Goal: Check status: Check status

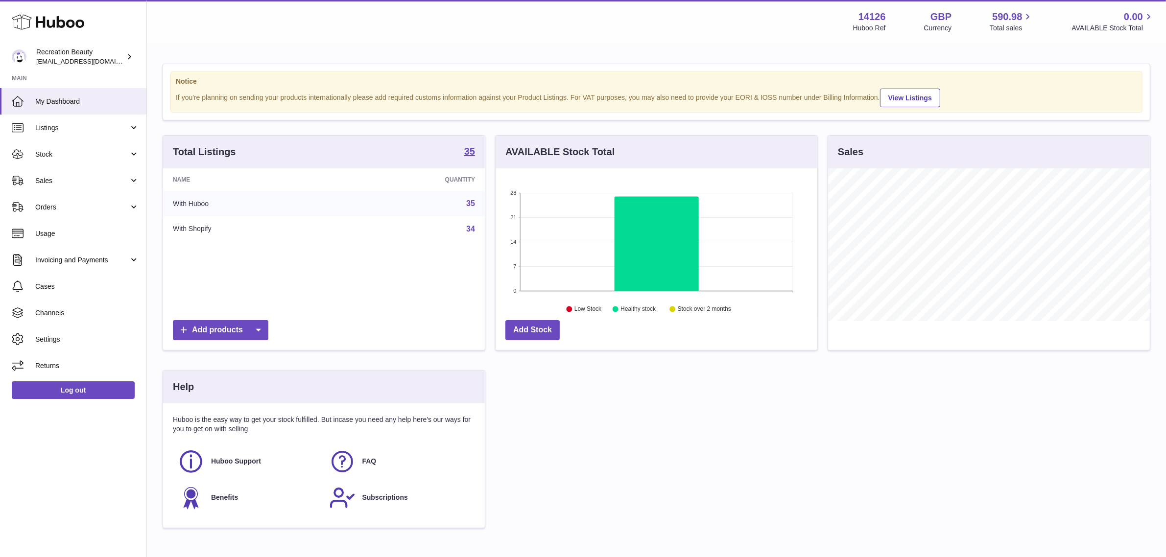
scroll to position [152, 322]
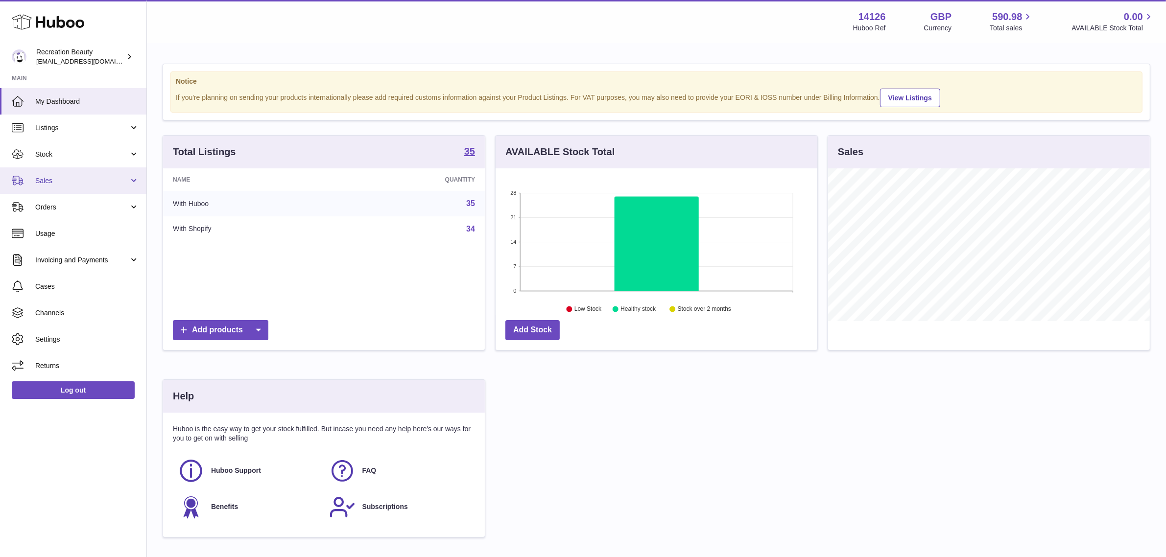
click at [108, 185] on span "Sales" at bounding box center [82, 180] width 94 height 9
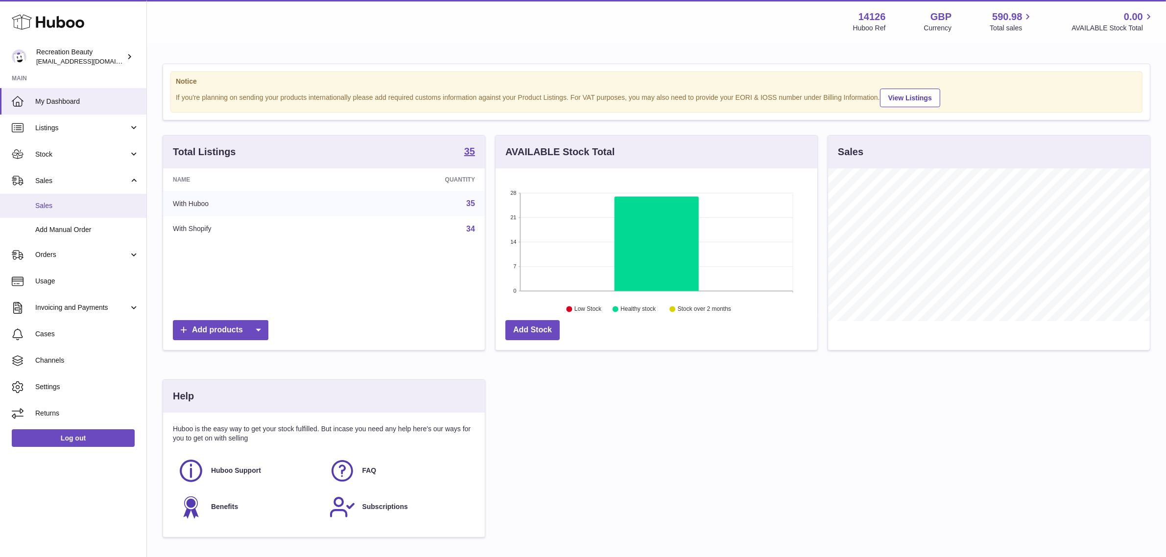
click at [95, 195] on link "Sales" at bounding box center [73, 206] width 146 height 24
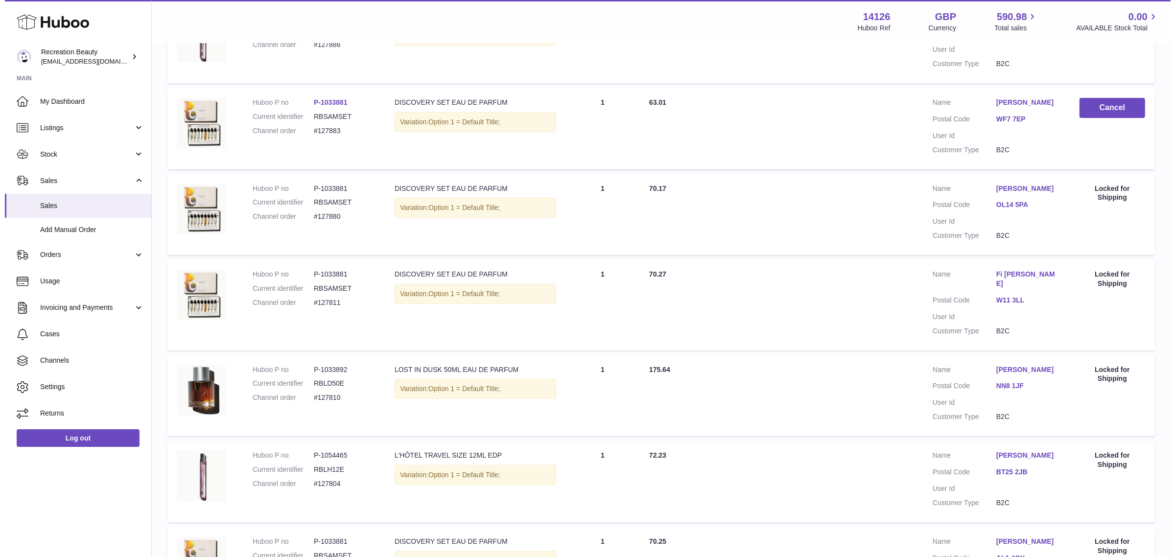
scroll to position [80, 0]
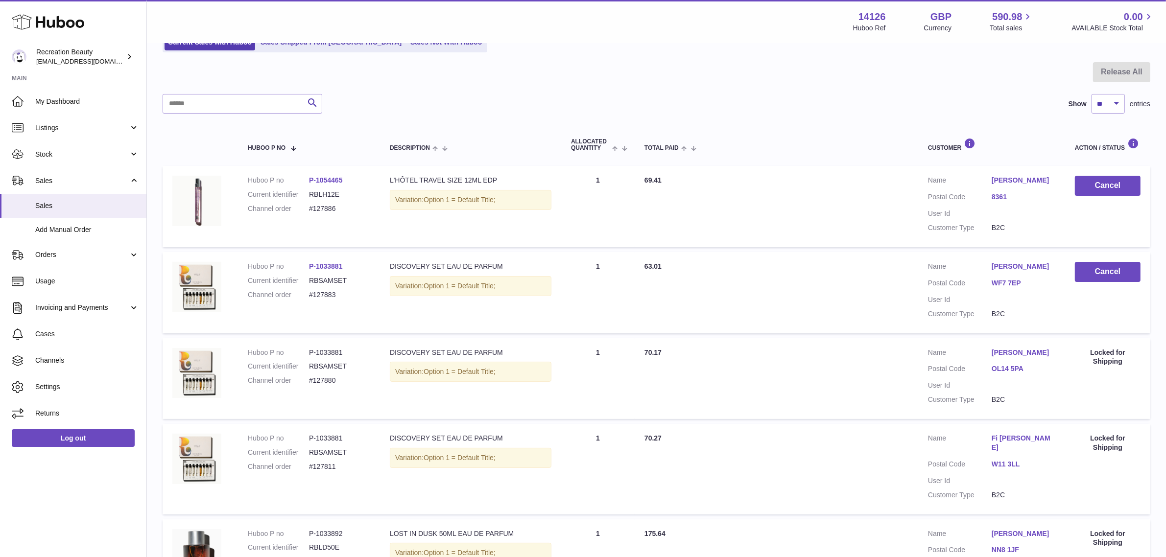
click at [997, 193] on link "8361" at bounding box center [1024, 196] width 64 height 9
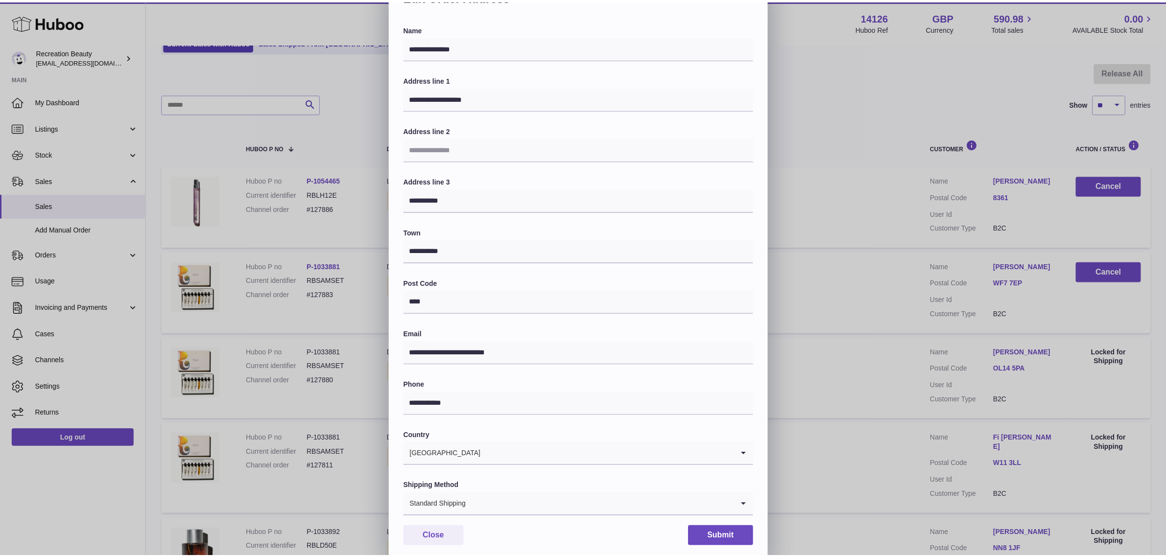
scroll to position [59, 0]
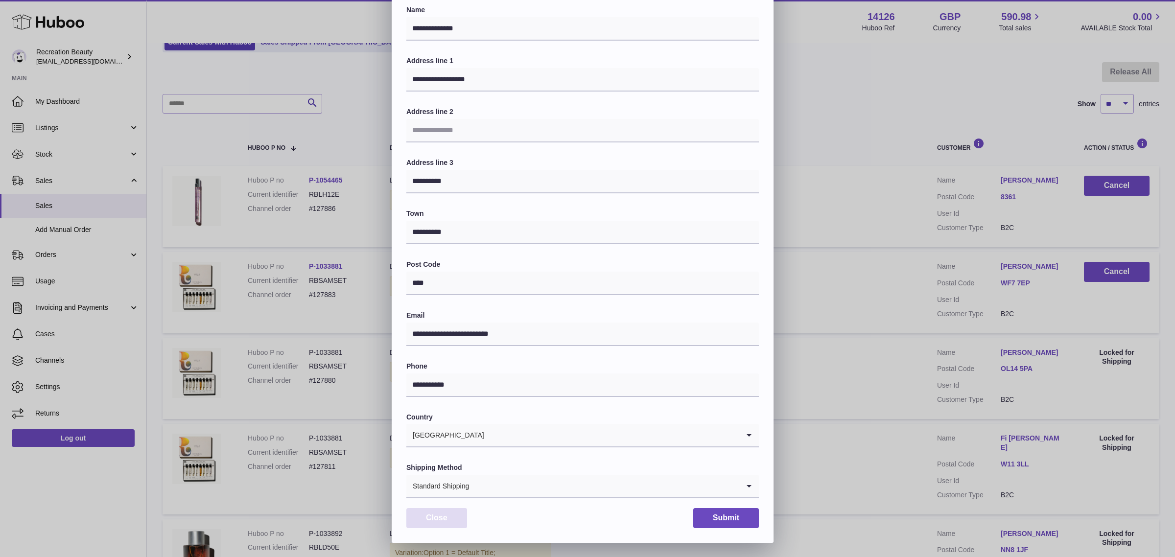
click at [456, 520] on button "Close" at bounding box center [436, 518] width 61 height 20
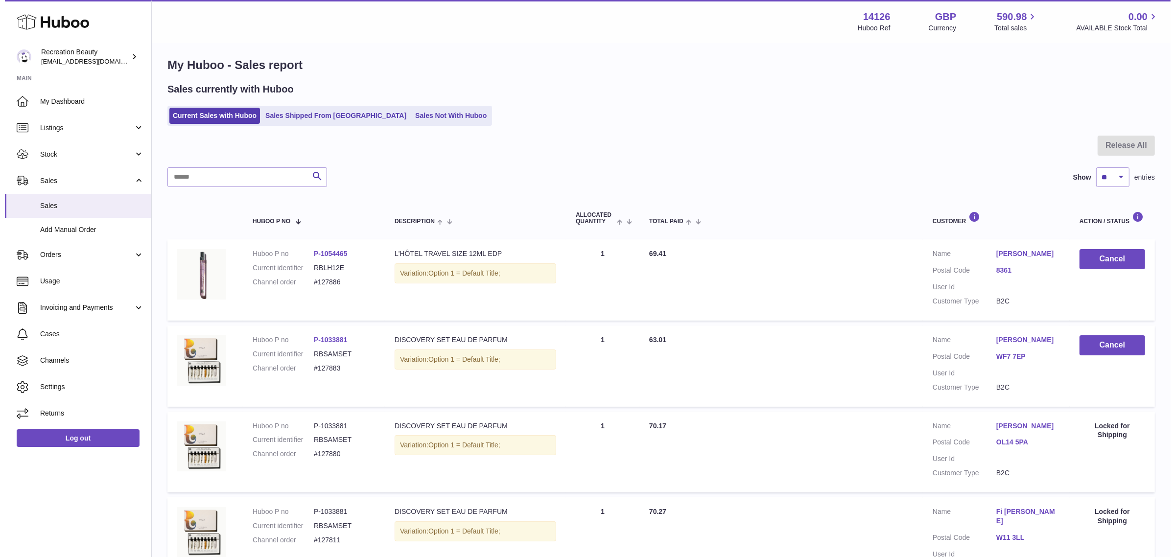
scroll to position [0, 0]
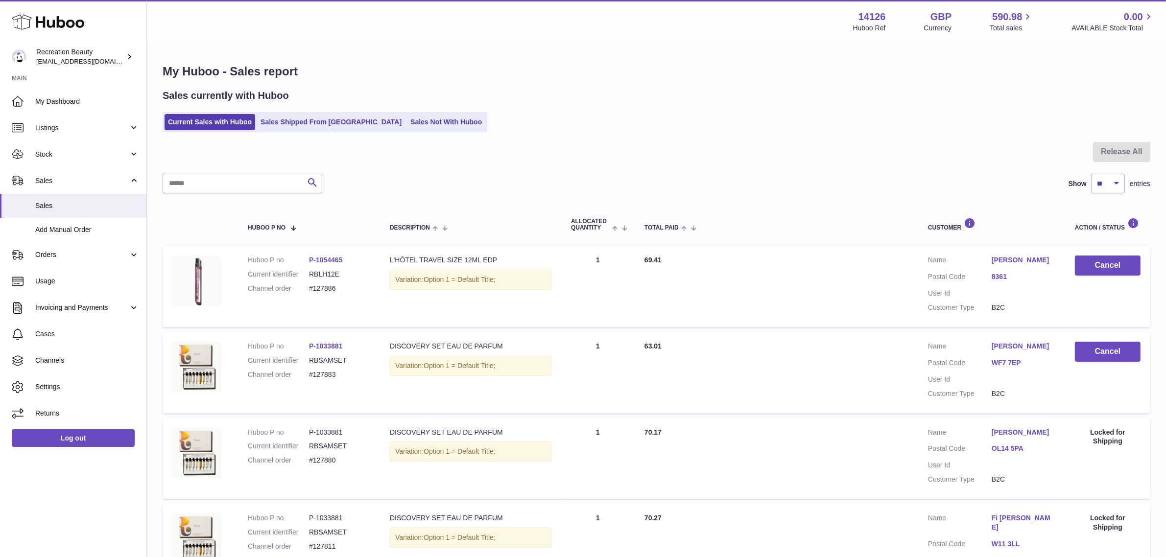
click at [1002, 273] on link "8361" at bounding box center [1024, 276] width 64 height 9
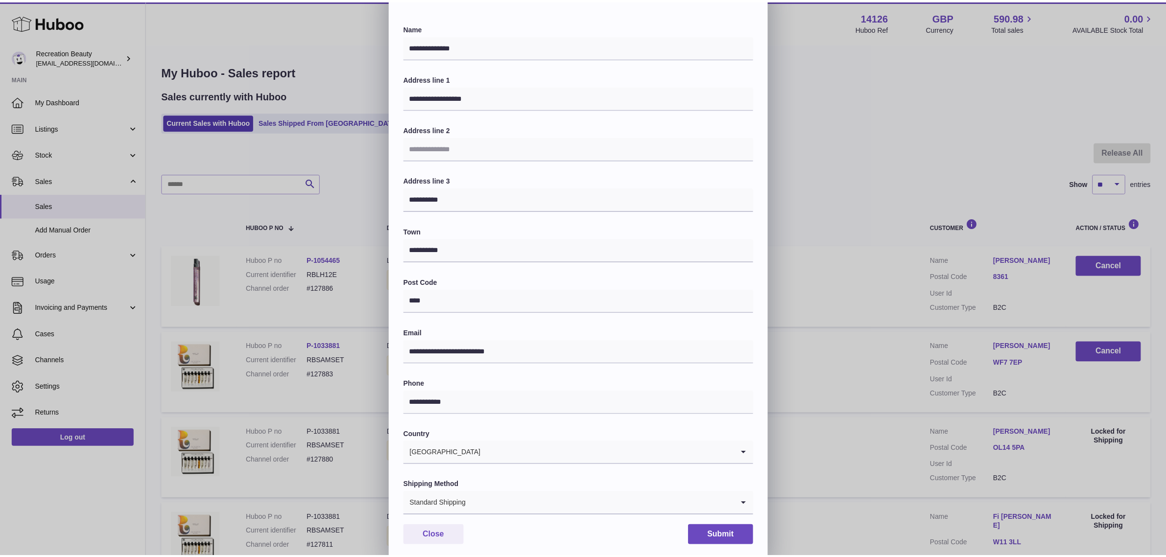
scroll to position [59, 0]
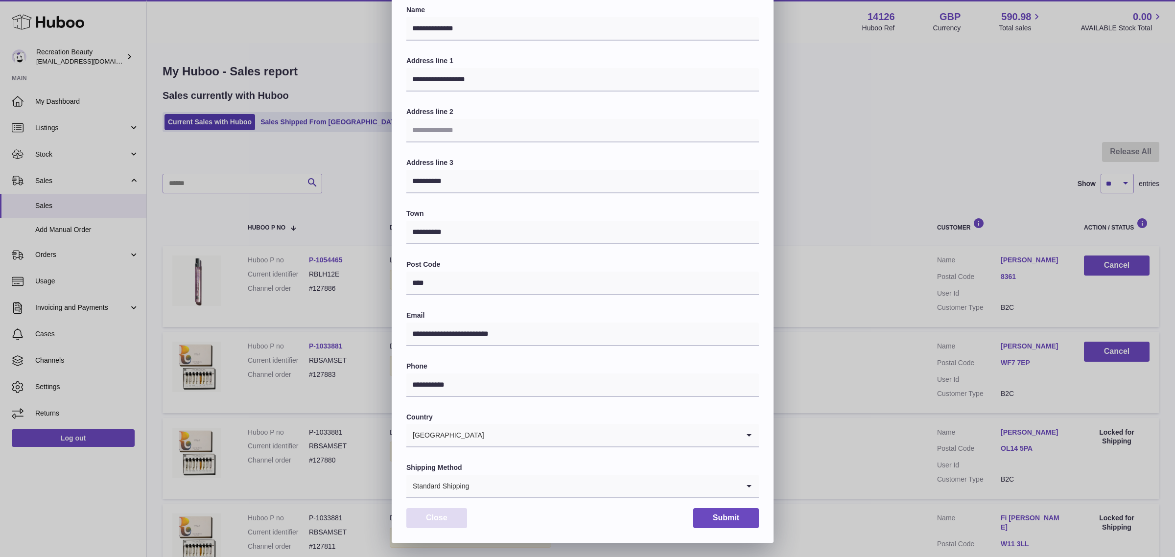
click at [453, 518] on button "Close" at bounding box center [436, 518] width 61 height 20
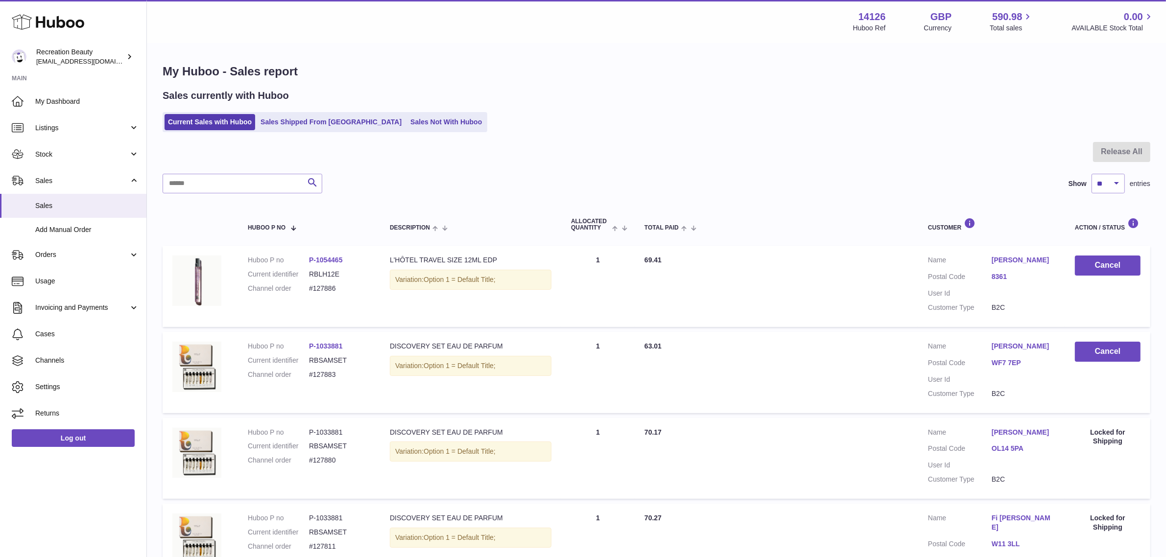
scroll to position [0, 0]
click at [314, 115] on link "Sales Shipped From [GEOGRAPHIC_DATA]" at bounding box center [331, 122] width 148 height 16
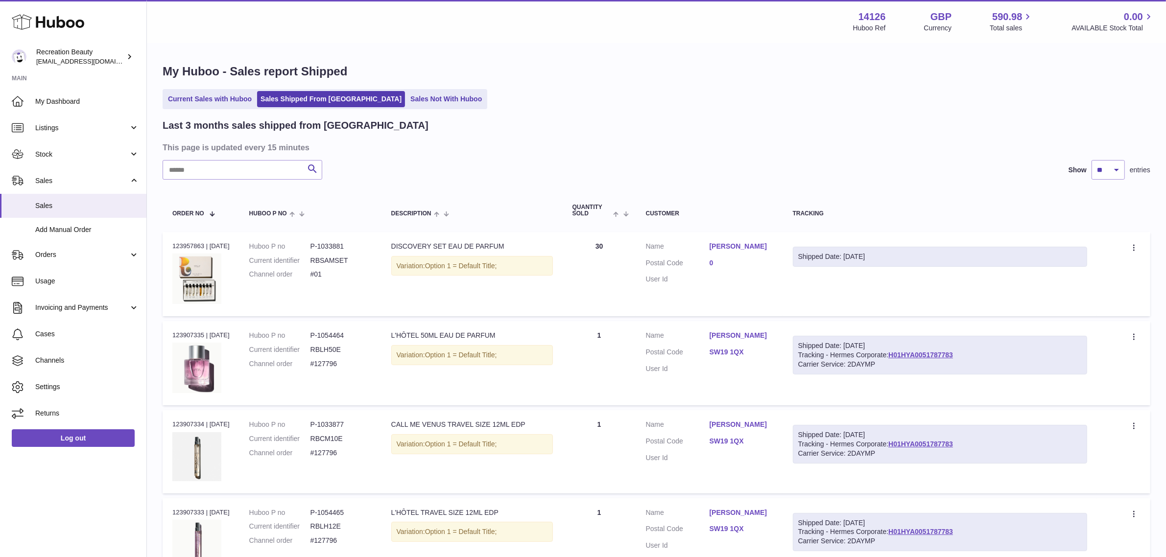
click at [719, 268] on link "0" at bounding box center [741, 263] width 64 height 9
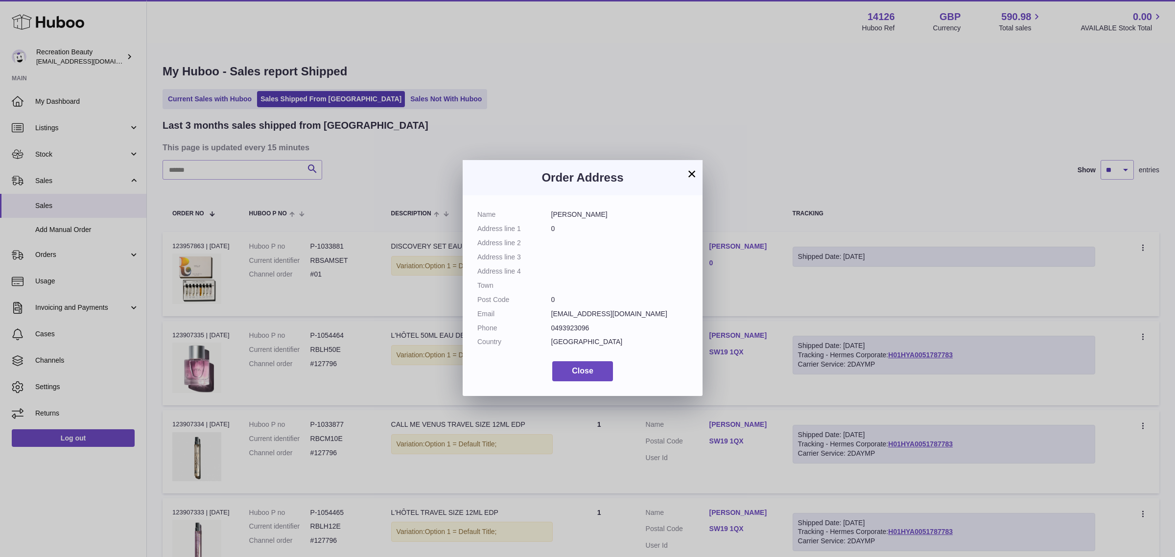
click at [693, 170] on button "×" at bounding box center [692, 174] width 12 height 12
